Goal: Communication & Community: Answer question/provide support

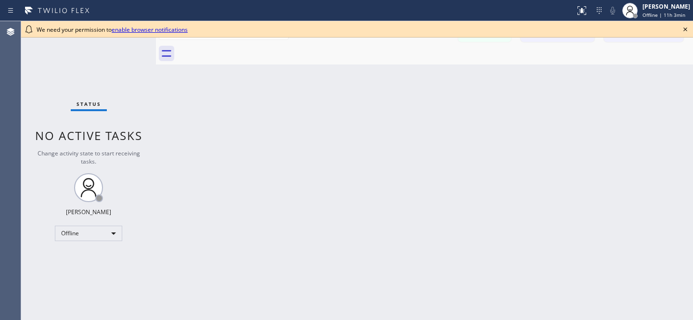
click at [686, 29] on icon at bounding box center [685, 30] width 12 height 12
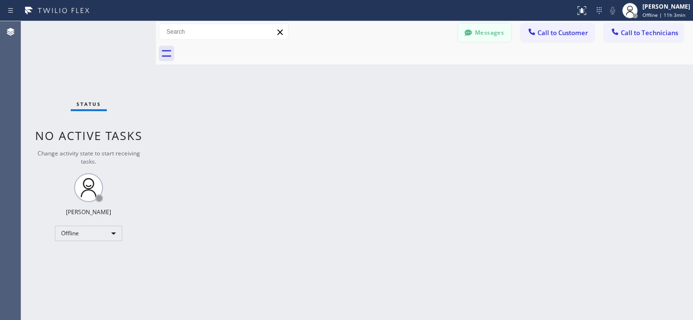
click at [480, 35] on button "Messages" at bounding box center [484, 33] width 53 height 18
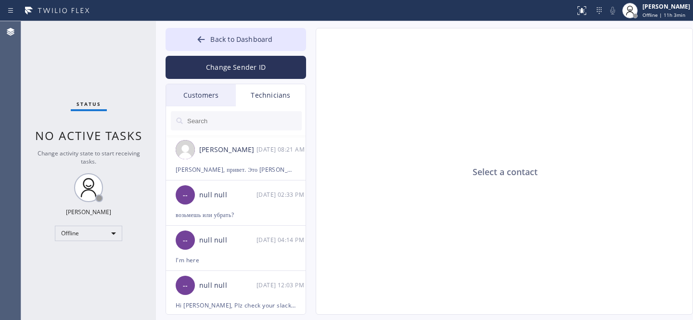
click at [215, 95] on div "Customers" at bounding box center [201, 95] width 70 height 22
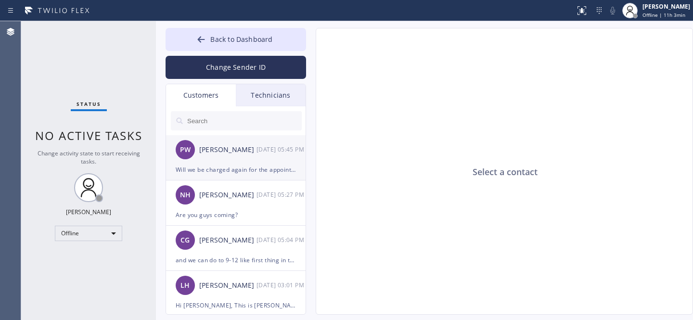
click at [242, 152] on div "[PERSON_NAME]" at bounding box center [227, 149] width 57 height 11
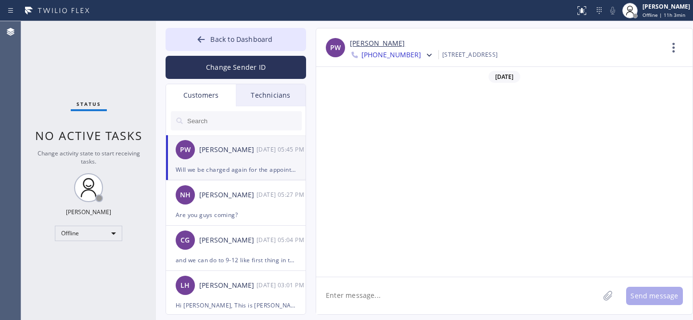
scroll to position [415, 0]
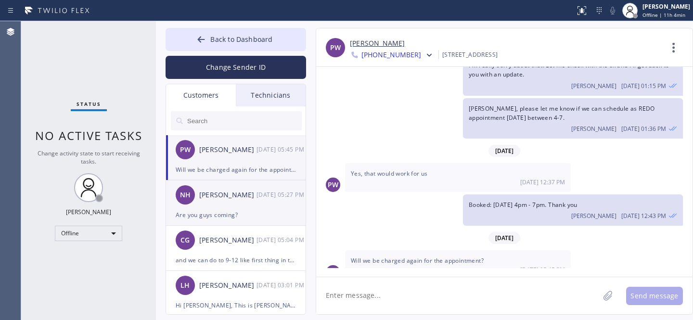
click at [232, 209] on div "Are you guys coming?" at bounding box center [236, 214] width 120 height 11
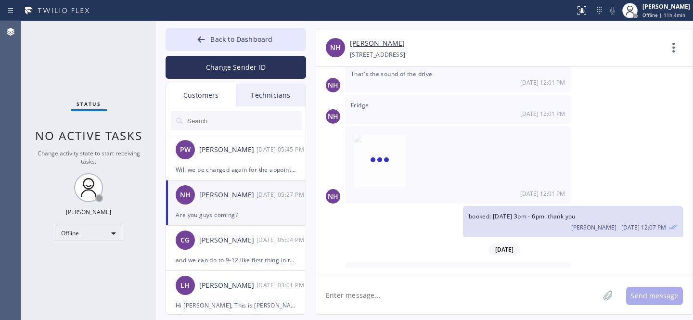
scroll to position [458, 0]
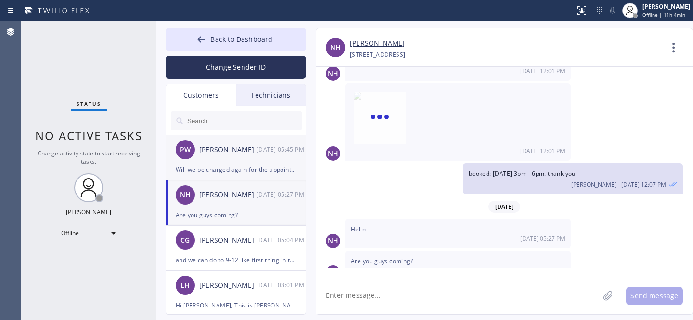
click at [238, 152] on div "[PERSON_NAME]" at bounding box center [227, 149] width 57 height 11
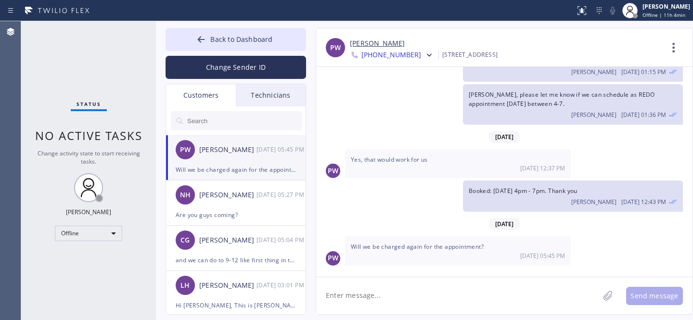
scroll to position [415, 0]
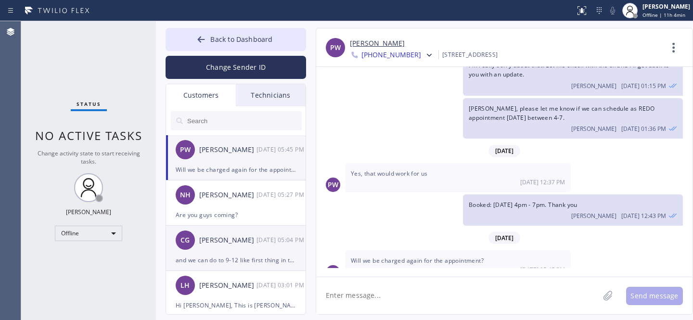
click at [234, 237] on div "[PERSON_NAME]" at bounding box center [227, 240] width 57 height 11
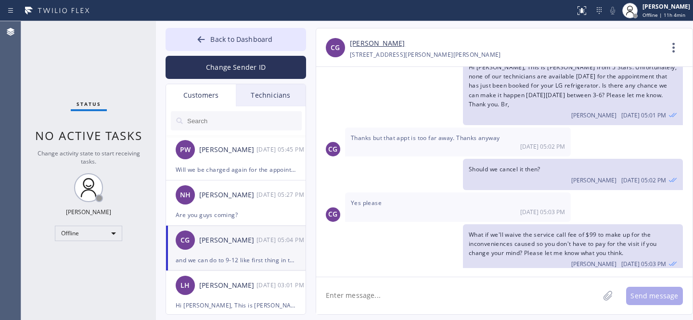
scroll to position [23, 0]
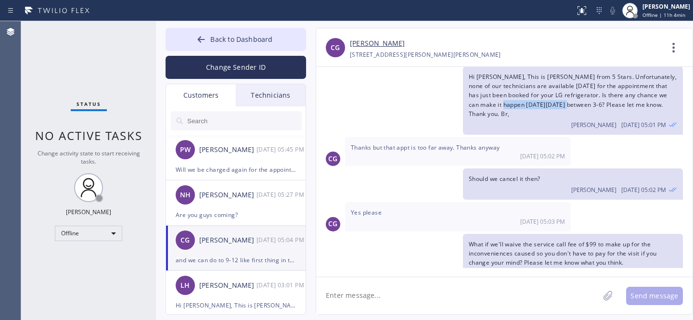
drag, startPoint x: 507, startPoint y: 105, endPoint x: 571, endPoint y: 102, distance: 64.0
click at [571, 102] on span "Hi [PERSON_NAME], This is [PERSON_NAME] from 5 Stars. Unfortunately, none of ou…" at bounding box center [572, 95] width 208 height 45
copy span "[DATE] between 3-6"
click at [217, 38] on span "Back to Dashboard" at bounding box center [241, 39] width 62 height 9
